Goal: Book appointment/travel/reservation

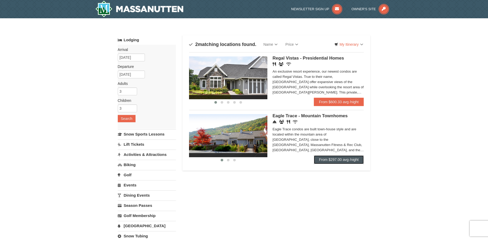
click at [347, 161] on link "From $297.00 avg /night" at bounding box center [339, 159] width 50 height 8
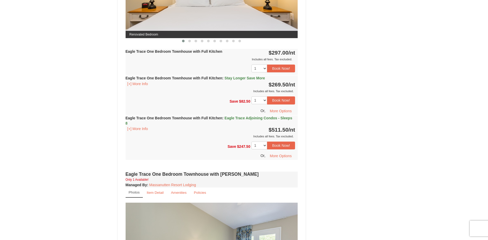
scroll to position [266, 0]
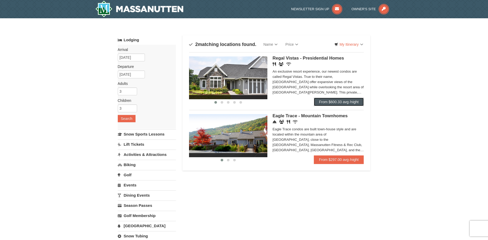
click at [333, 101] on link "From $600.33 avg /night" at bounding box center [339, 102] width 50 height 8
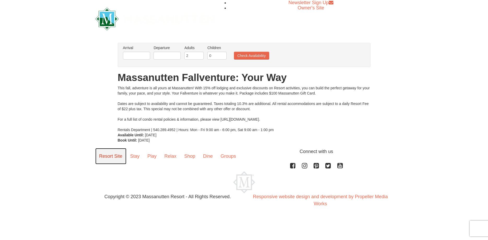
click at [115, 157] on link "Resort Site" at bounding box center [110, 156] width 31 height 16
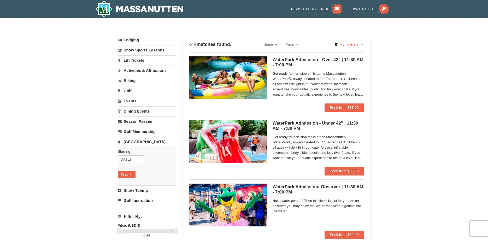
click at [258, 80] on img at bounding box center [228, 77] width 78 height 43
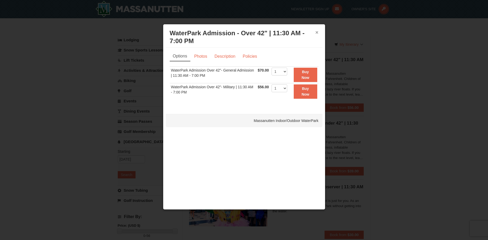
click at [317, 33] on button "×" at bounding box center [316, 32] width 3 height 5
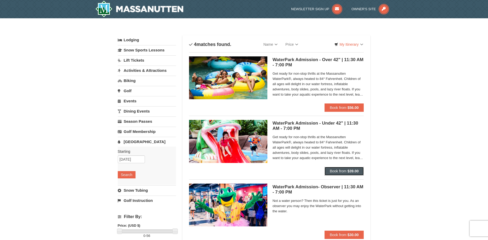
click at [342, 168] on button "Book from $39.00" at bounding box center [343, 171] width 39 height 8
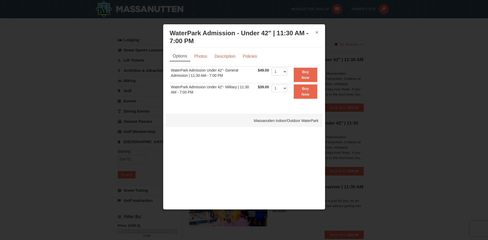
click at [316, 32] on button "×" at bounding box center [316, 32] width 3 height 5
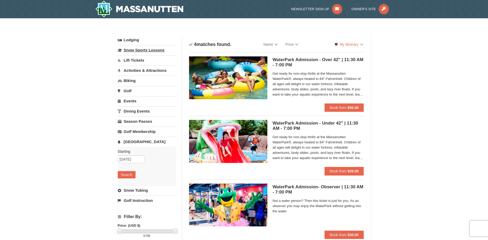
click at [141, 51] on link "Snow Sports Lessons" at bounding box center [147, 50] width 58 height 10
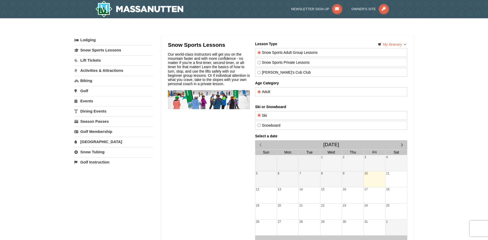
scroll to position [27, 0]
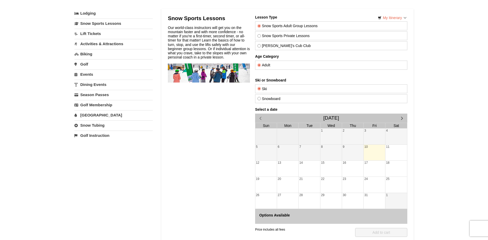
click at [258, 45] on input "Theo's Cub Club" at bounding box center [258, 45] width 3 height 3
radio input "true"
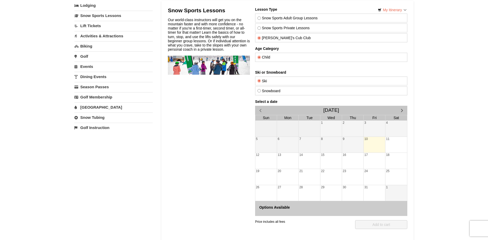
scroll to position [0, 0]
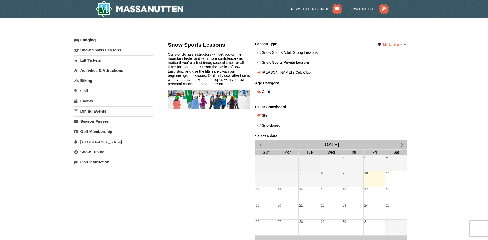
click at [100, 70] on link "Activities & Attractions" at bounding box center [113, 71] width 78 height 10
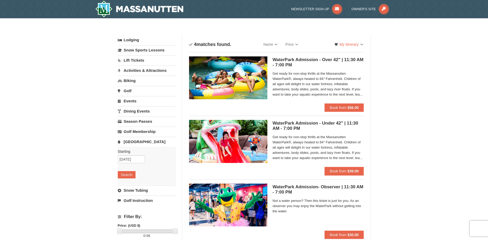
click at [146, 68] on link "Activities & Attractions" at bounding box center [147, 71] width 58 height 10
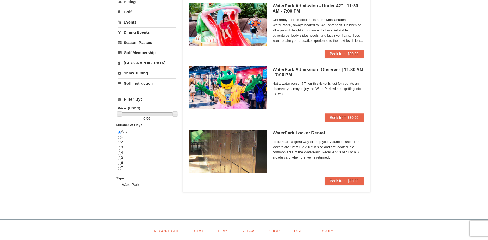
scroll to position [186, 0]
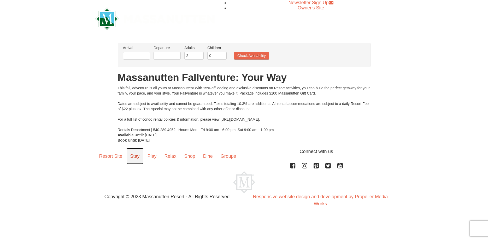
click at [134, 156] on link "Stay" at bounding box center [134, 156] width 17 height 16
